Goal: Task Accomplishment & Management: Use online tool/utility

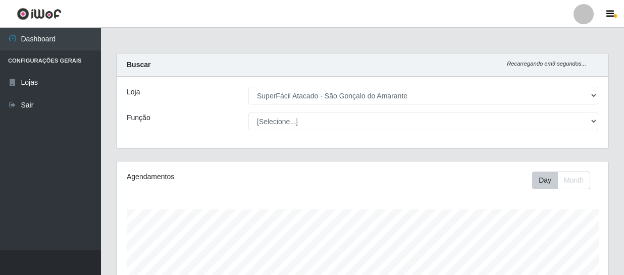
select select "408"
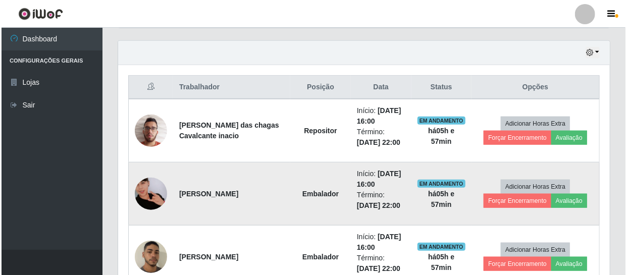
scroll to position [387, 0]
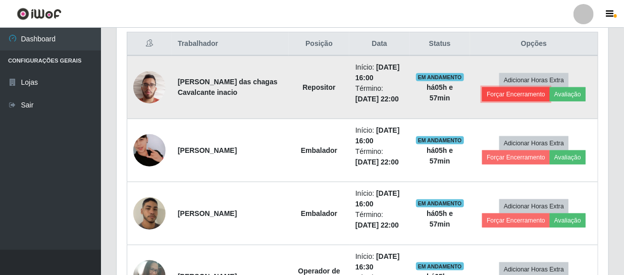
click at [517, 91] on button "Forçar Encerramento" at bounding box center [516, 94] width 68 height 14
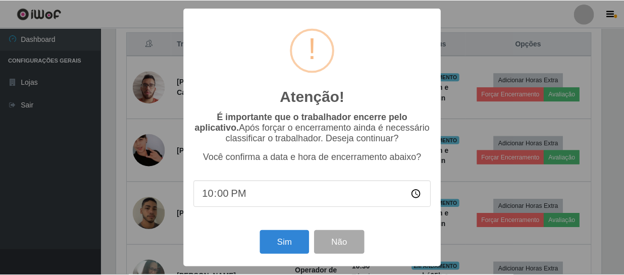
scroll to position [210, 487]
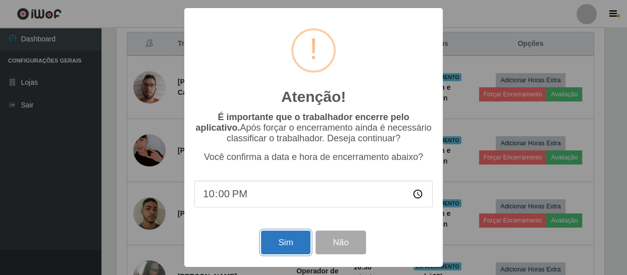
click at [286, 234] on button "Sim" at bounding box center [285, 243] width 49 height 24
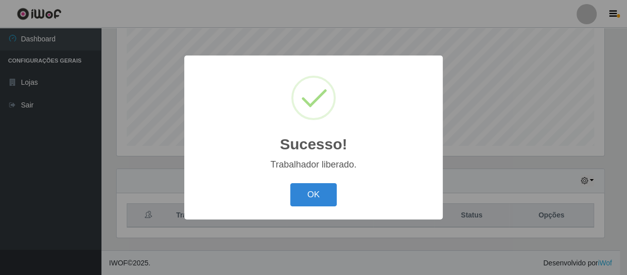
click at [318, 176] on div "Sucesso! × Trabalhador liberado. OK Cancel" at bounding box center [313, 138] width 259 height 164
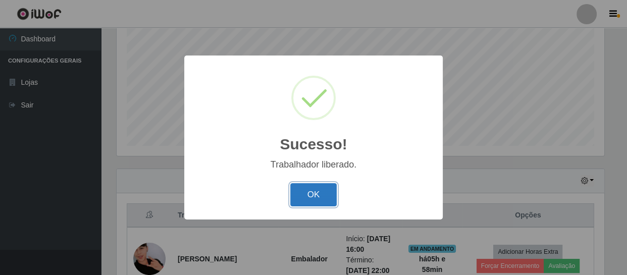
click at [315, 184] on button "OK" at bounding box center [313, 195] width 47 height 24
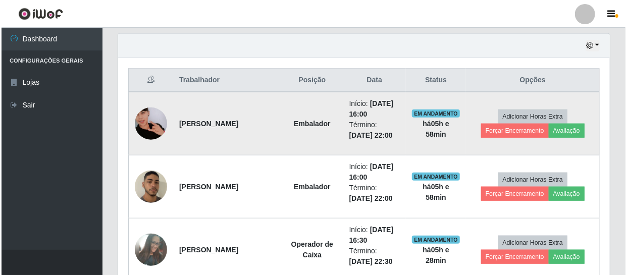
scroll to position [353, 0]
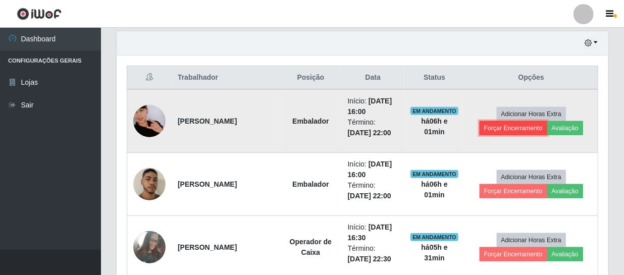
click at [523, 129] on button "Forçar Encerramento" at bounding box center [514, 128] width 68 height 14
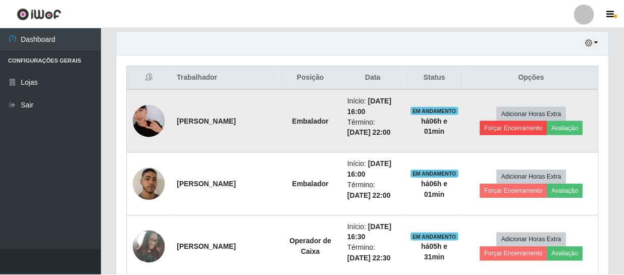
scroll to position [210, 487]
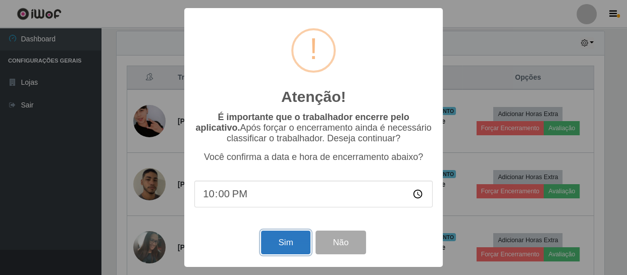
click at [282, 240] on button "Sim" at bounding box center [285, 243] width 49 height 24
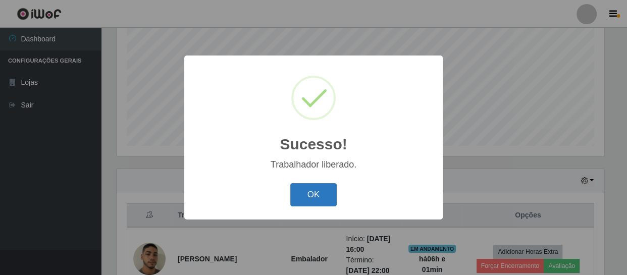
click at [315, 199] on button "OK" at bounding box center [313, 195] width 47 height 24
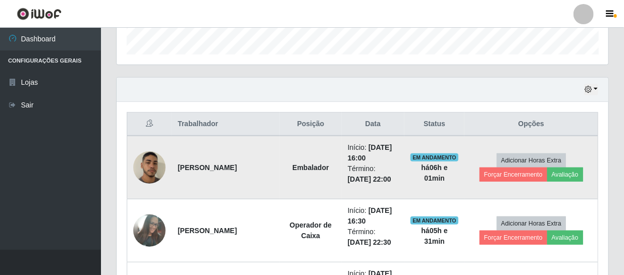
scroll to position [307, 0]
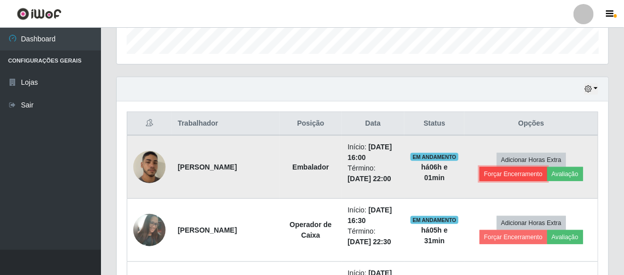
click at [503, 176] on button "Forçar Encerramento" at bounding box center [514, 174] width 68 height 14
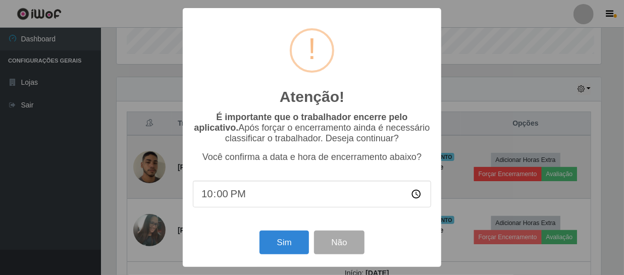
scroll to position [210, 487]
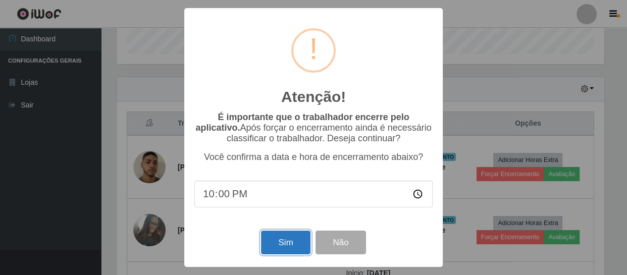
click at [287, 247] on button "Sim" at bounding box center [285, 243] width 49 height 24
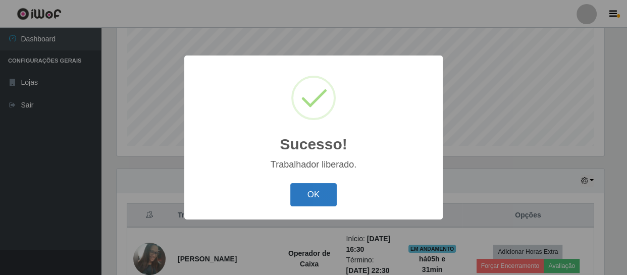
click at [318, 185] on button "OK" at bounding box center [313, 195] width 47 height 24
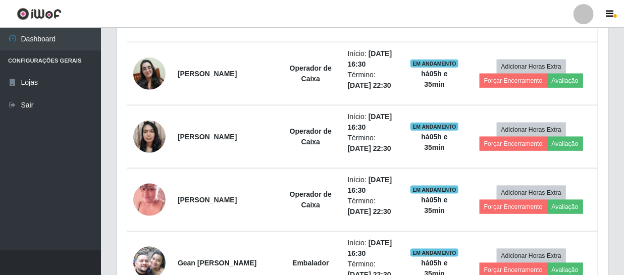
scroll to position [427, 0]
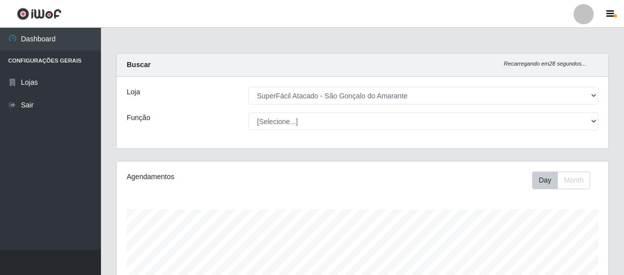
select select "408"
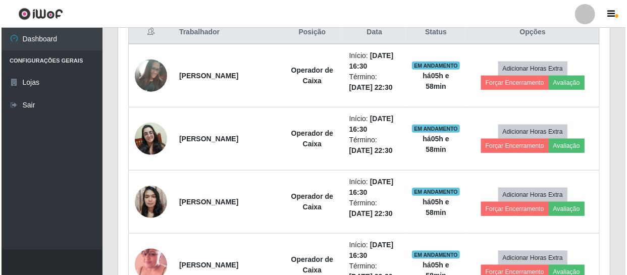
scroll to position [399, 0]
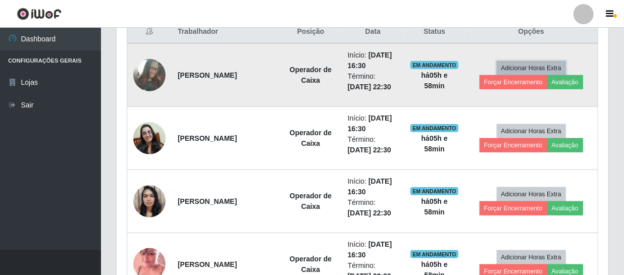
click at [505, 68] on button "Adicionar Horas Extra" at bounding box center [531, 68] width 69 height 14
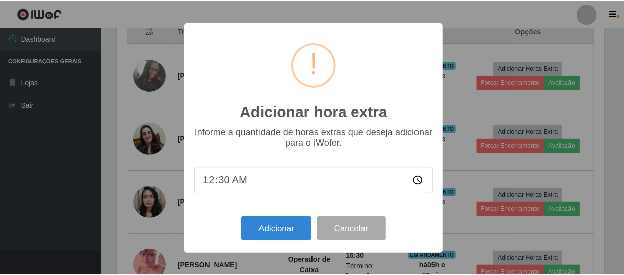
scroll to position [210, 487]
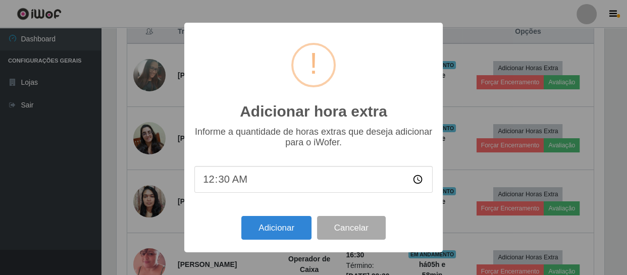
click at [508, 81] on div "Adicionar hora extra × Informe a quantidade de horas extras que deseja adiciona…" at bounding box center [313, 137] width 627 height 275
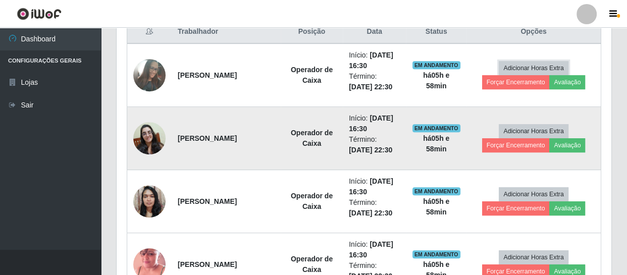
scroll to position [210, 492]
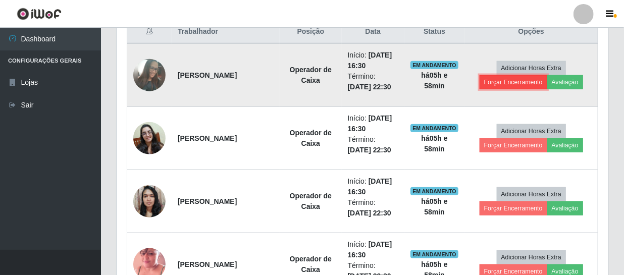
click at [499, 84] on button "Forçar Encerramento" at bounding box center [514, 82] width 68 height 14
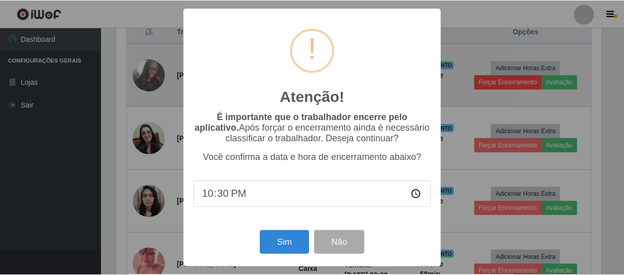
scroll to position [210, 487]
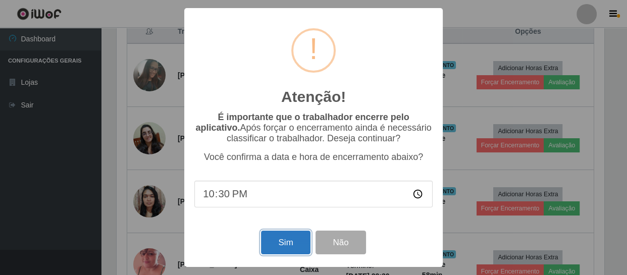
click at [286, 253] on button "Sim" at bounding box center [285, 243] width 49 height 24
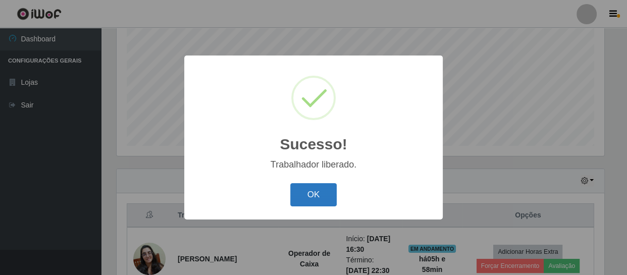
click at [309, 192] on button "OK" at bounding box center [313, 195] width 47 height 24
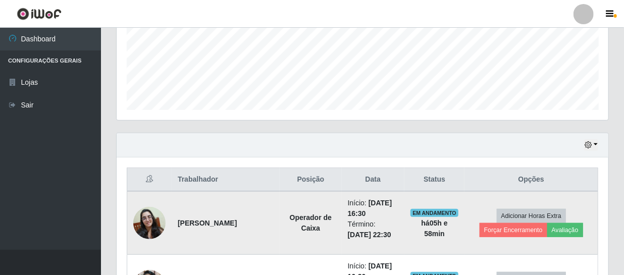
scroll to position [261, 0]
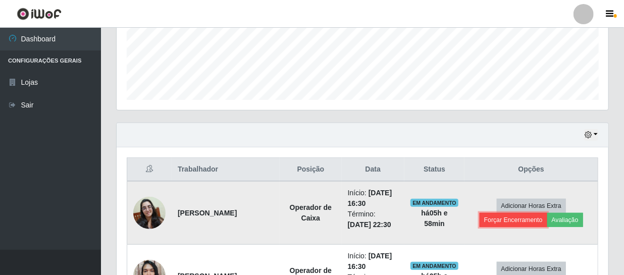
click at [527, 223] on button "Forçar Encerramento" at bounding box center [514, 220] width 68 height 14
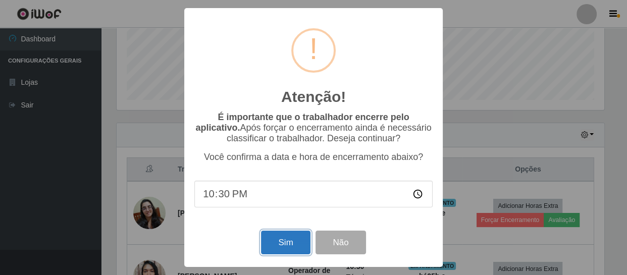
click at [292, 245] on button "Sim" at bounding box center [285, 243] width 49 height 24
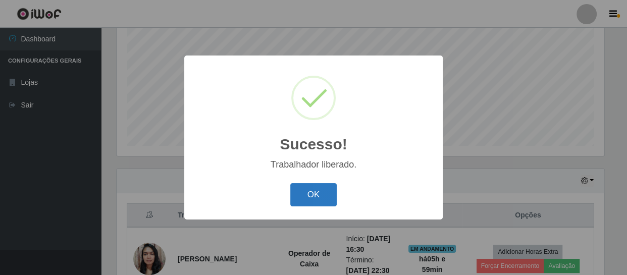
click at [309, 196] on button "OK" at bounding box center [313, 195] width 47 height 24
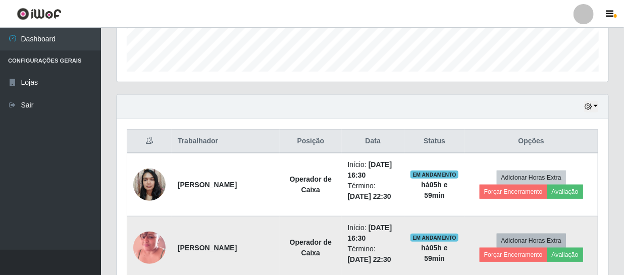
scroll to position [347, 0]
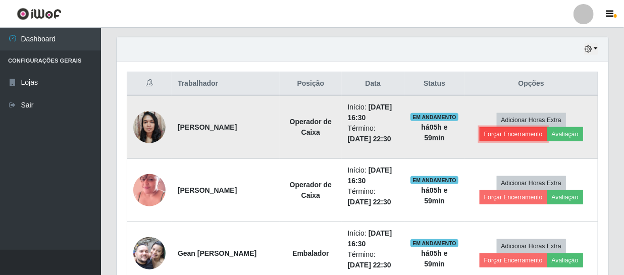
click at [520, 130] on button "Forçar Encerramento" at bounding box center [514, 134] width 68 height 14
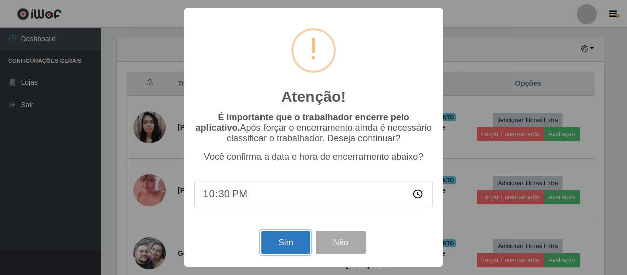
click at [293, 246] on button "Sim" at bounding box center [285, 243] width 49 height 24
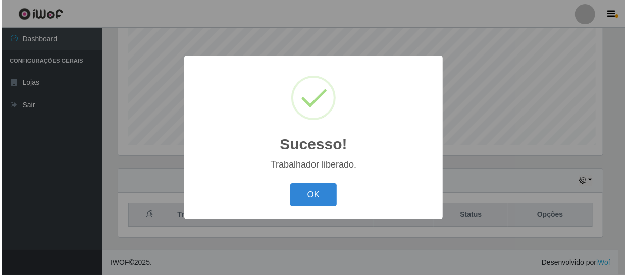
scroll to position [0, 0]
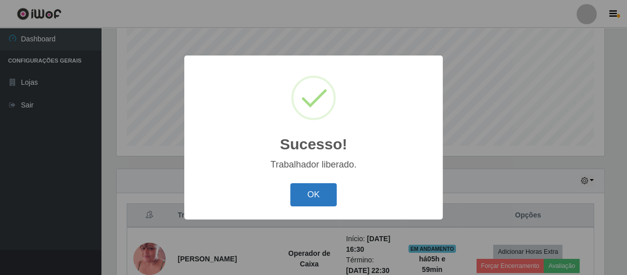
click at [314, 199] on button "OK" at bounding box center [313, 195] width 47 height 24
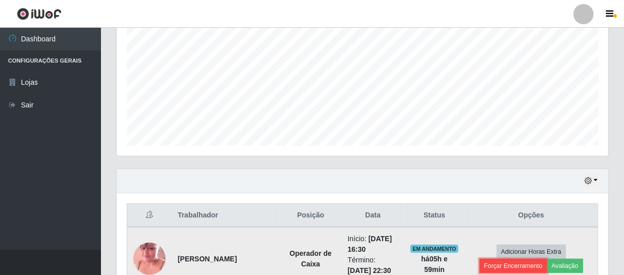
click at [503, 261] on button "Forçar Encerramento" at bounding box center [514, 266] width 68 height 14
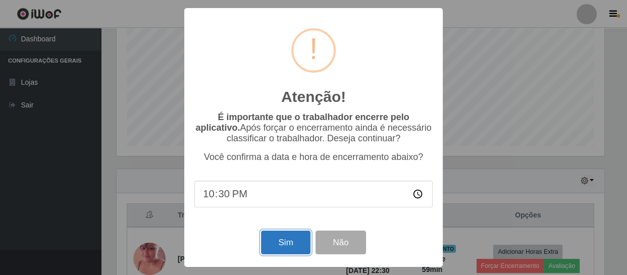
click at [295, 242] on button "Sim" at bounding box center [285, 243] width 49 height 24
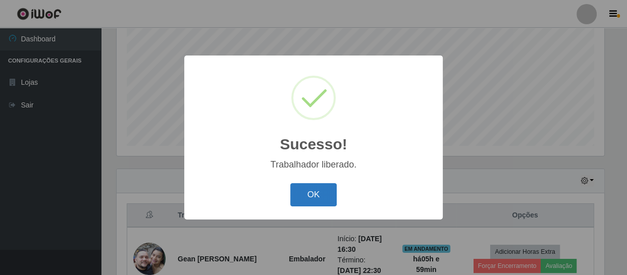
click at [320, 193] on button "OK" at bounding box center [313, 195] width 47 height 24
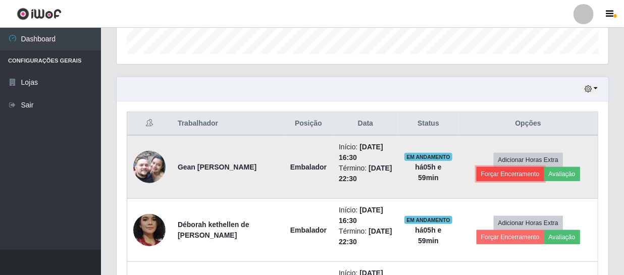
click at [530, 171] on button "Forçar Encerramento" at bounding box center [511, 174] width 68 height 14
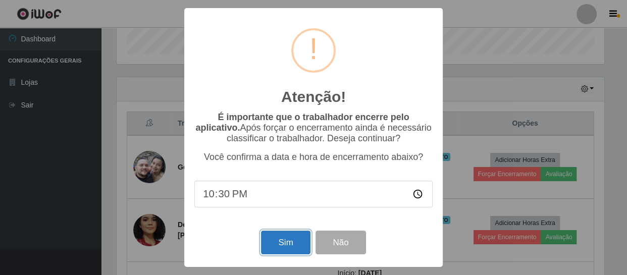
click at [291, 243] on button "Sim" at bounding box center [285, 243] width 49 height 24
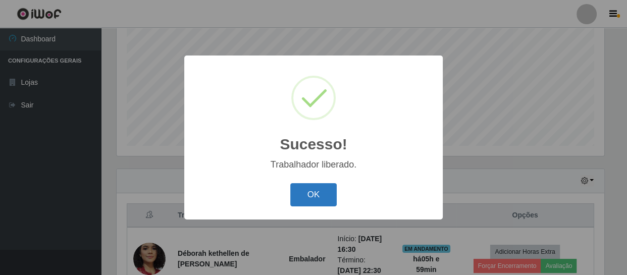
click at [326, 187] on button "OK" at bounding box center [313, 195] width 47 height 24
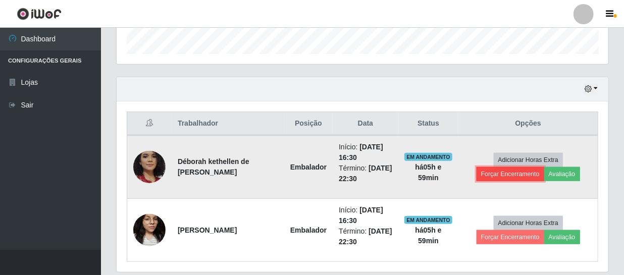
click at [517, 172] on button "Forçar Encerramento" at bounding box center [511, 174] width 68 height 14
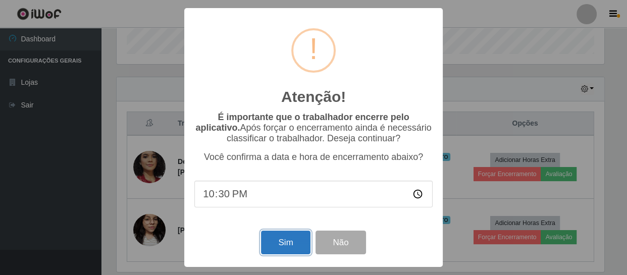
click at [266, 248] on button "Sim" at bounding box center [285, 243] width 49 height 24
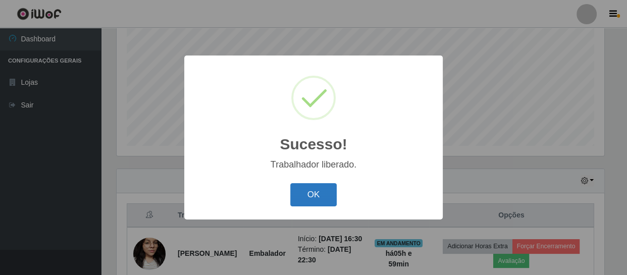
click at [326, 190] on button "OK" at bounding box center [313, 195] width 47 height 24
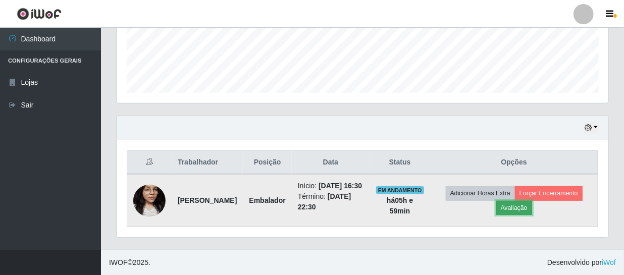
click at [521, 201] on button "Avaliação" at bounding box center [515, 208] width 36 height 14
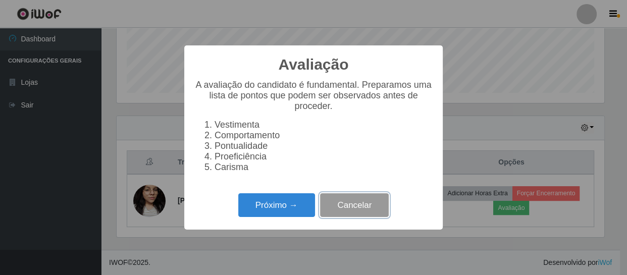
click at [349, 207] on button "Cancelar" at bounding box center [354, 205] width 69 height 24
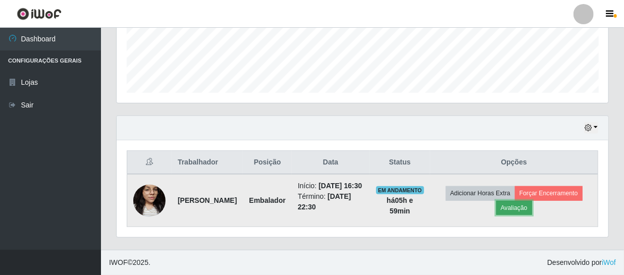
click at [526, 201] on button "Avaliação" at bounding box center [515, 208] width 36 height 14
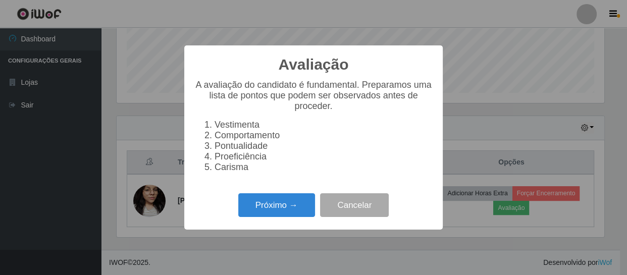
click at [495, 192] on div "Avaliação × A avaliação do candidato é fundamental. Preparamos uma lista de pon…" at bounding box center [313, 137] width 627 height 275
click at [367, 216] on button "Cancelar" at bounding box center [354, 205] width 69 height 24
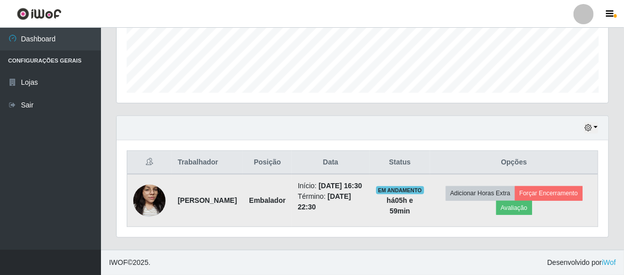
click at [500, 178] on td "Adicionar Horas Extra Forçar Encerramento Avaliação" at bounding box center [514, 200] width 168 height 53
click at [496, 188] on button "Adicionar Horas Extra" at bounding box center [480, 193] width 69 height 14
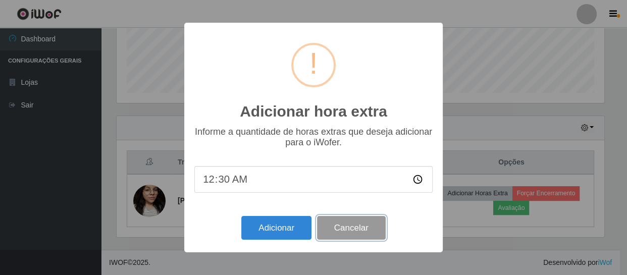
click at [340, 231] on button "Cancelar" at bounding box center [351, 228] width 69 height 24
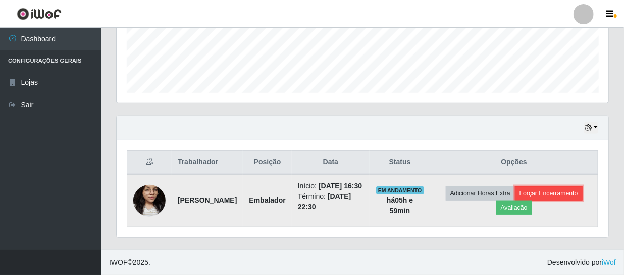
click at [563, 186] on button "Forçar Encerramento" at bounding box center [549, 193] width 68 height 14
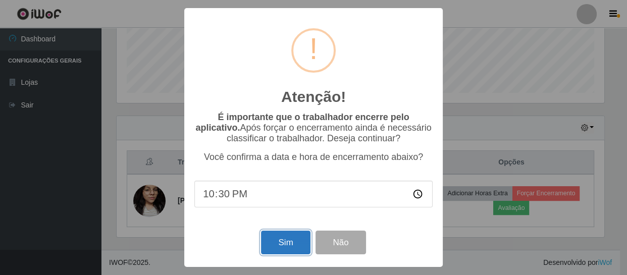
click at [282, 239] on button "Sim" at bounding box center [285, 243] width 49 height 24
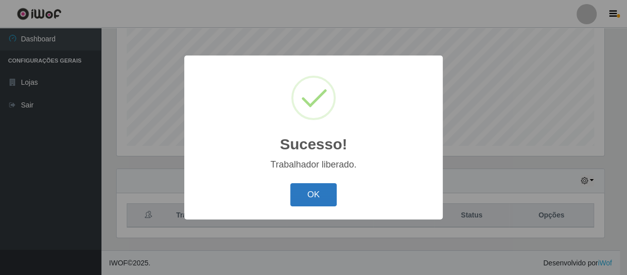
click at [323, 188] on button "OK" at bounding box center [313, 195] width 47 height 24
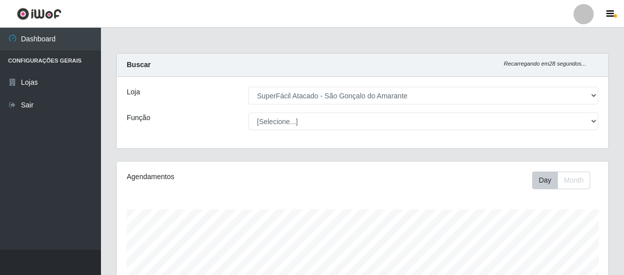
select select "408"
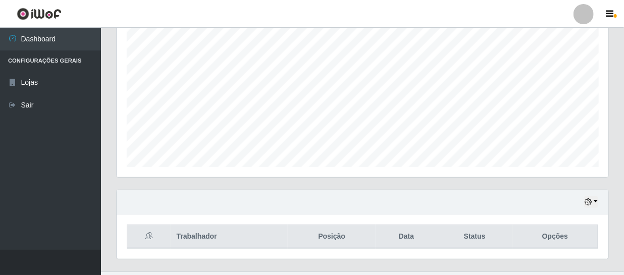
scroll to position [215, 0]
